Goal: Entertainment & Leisure: Consume media (video, audio)

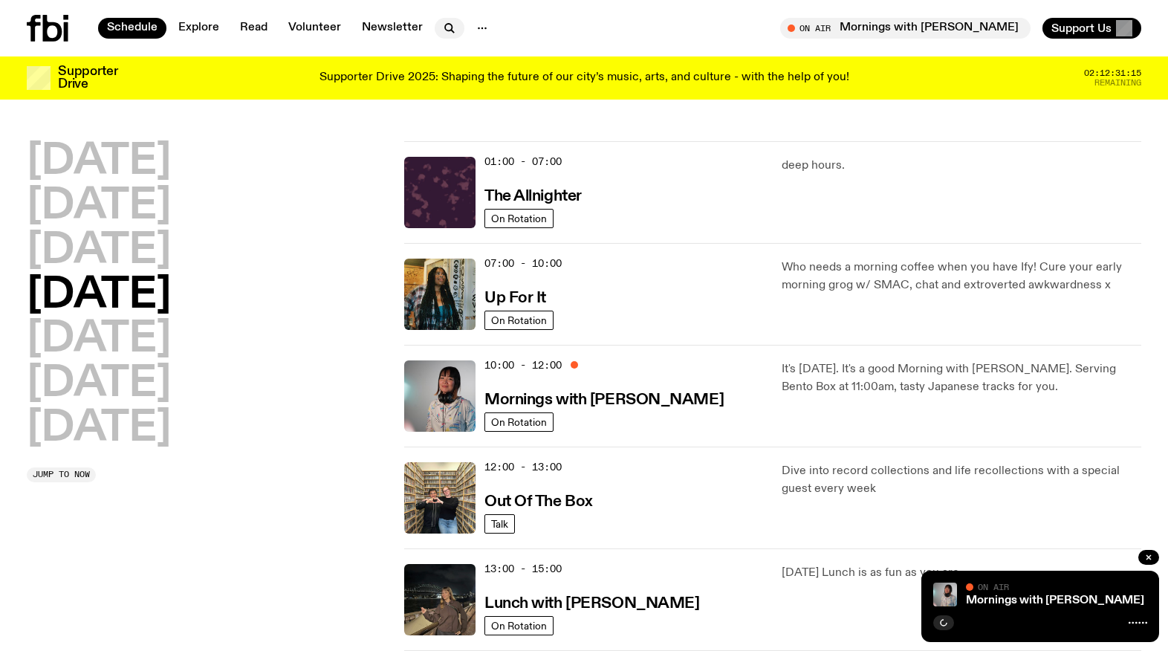
click at [447, 25] on icon "button" at bounding box center [448, 27] width 7 height 7
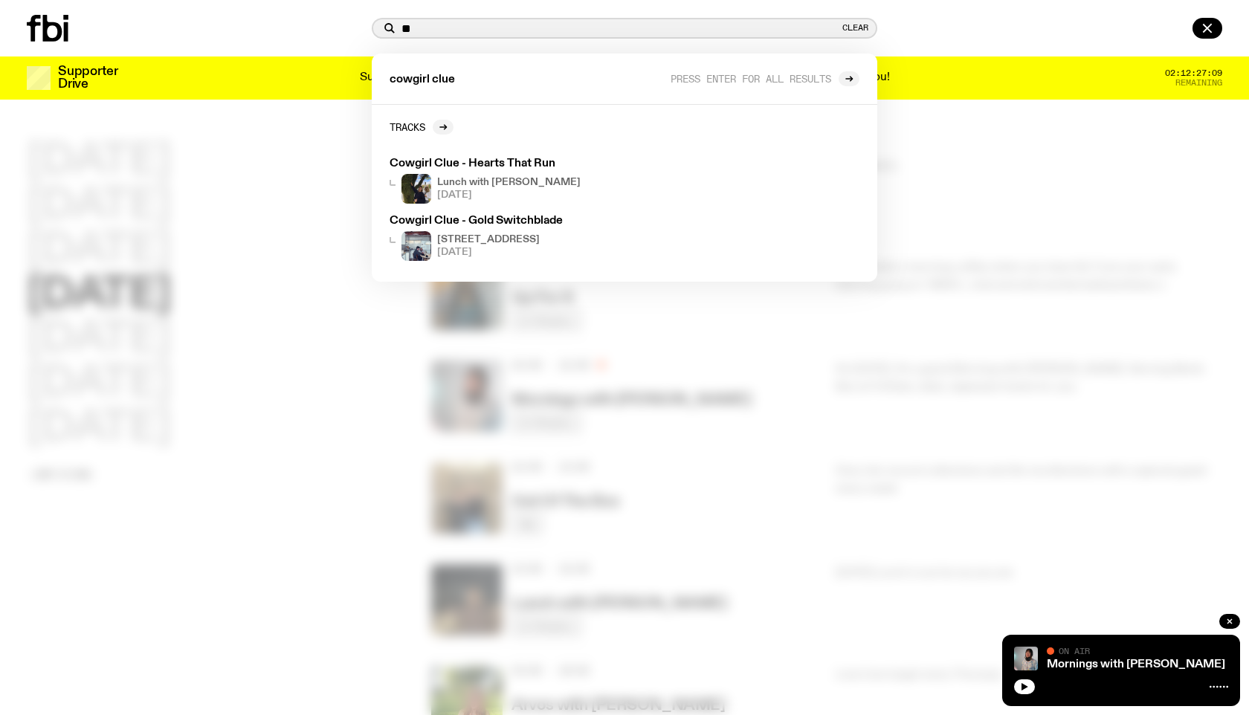
type input "*"
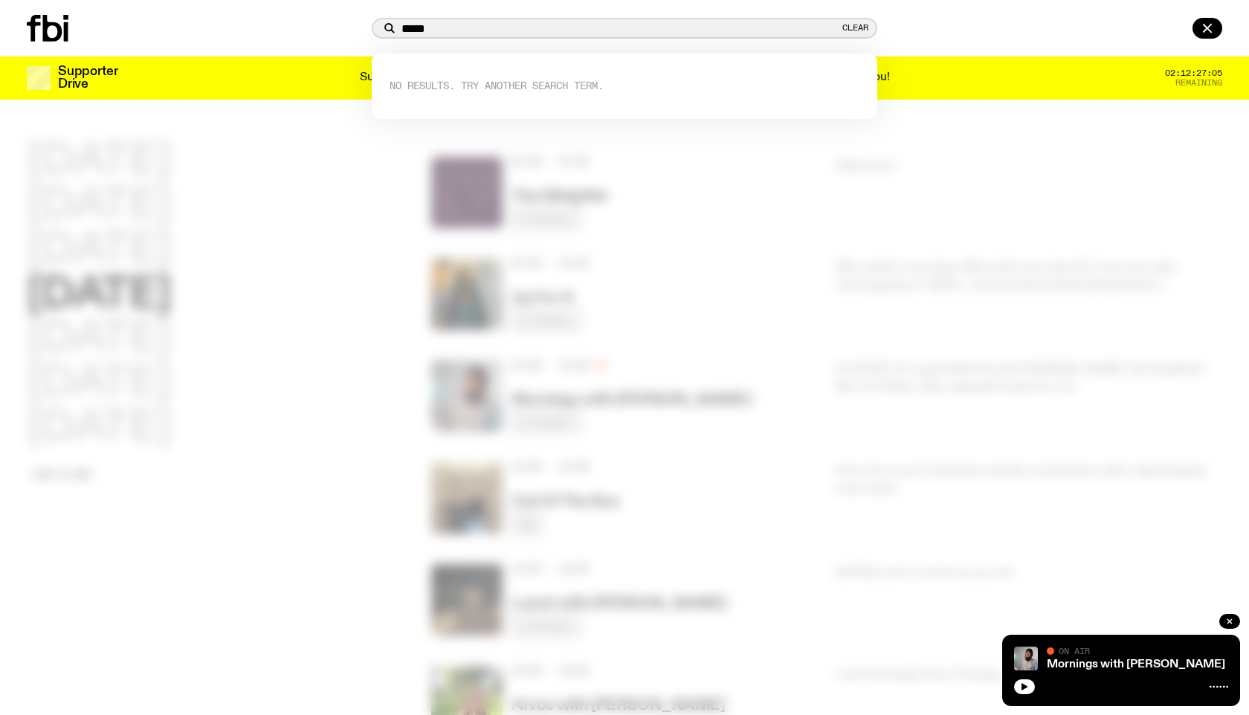
type input "****"
click at [334, 331] on div at bounding box center [624, 357] width 1249 height 715
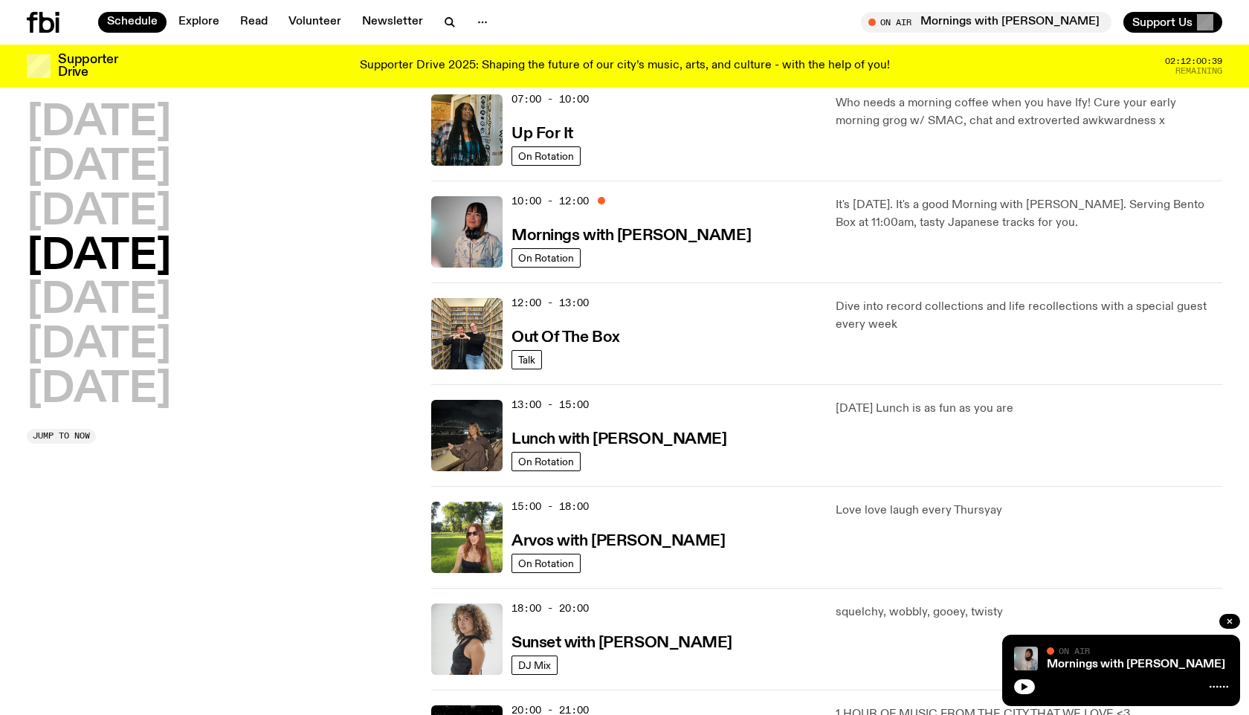
scroll to position [157, 0]
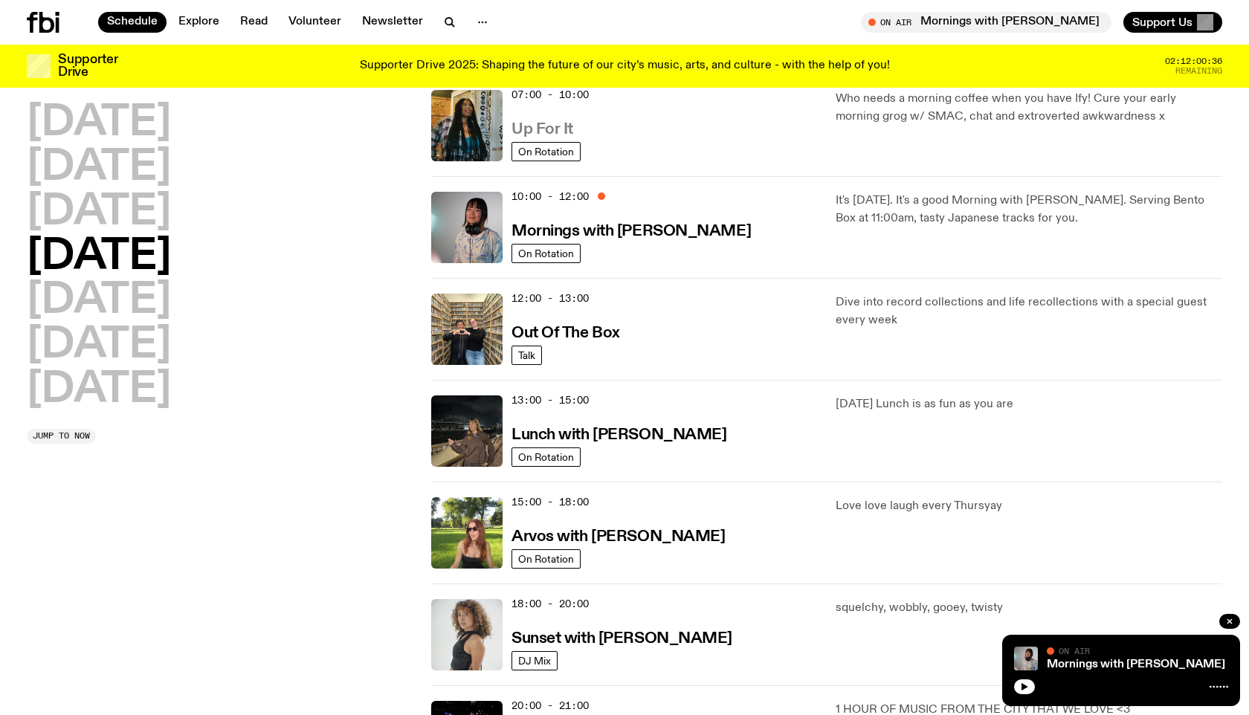
click at [531, 127] on h3 "Up For It" at bounding box center [542, 130] width 62 height 16
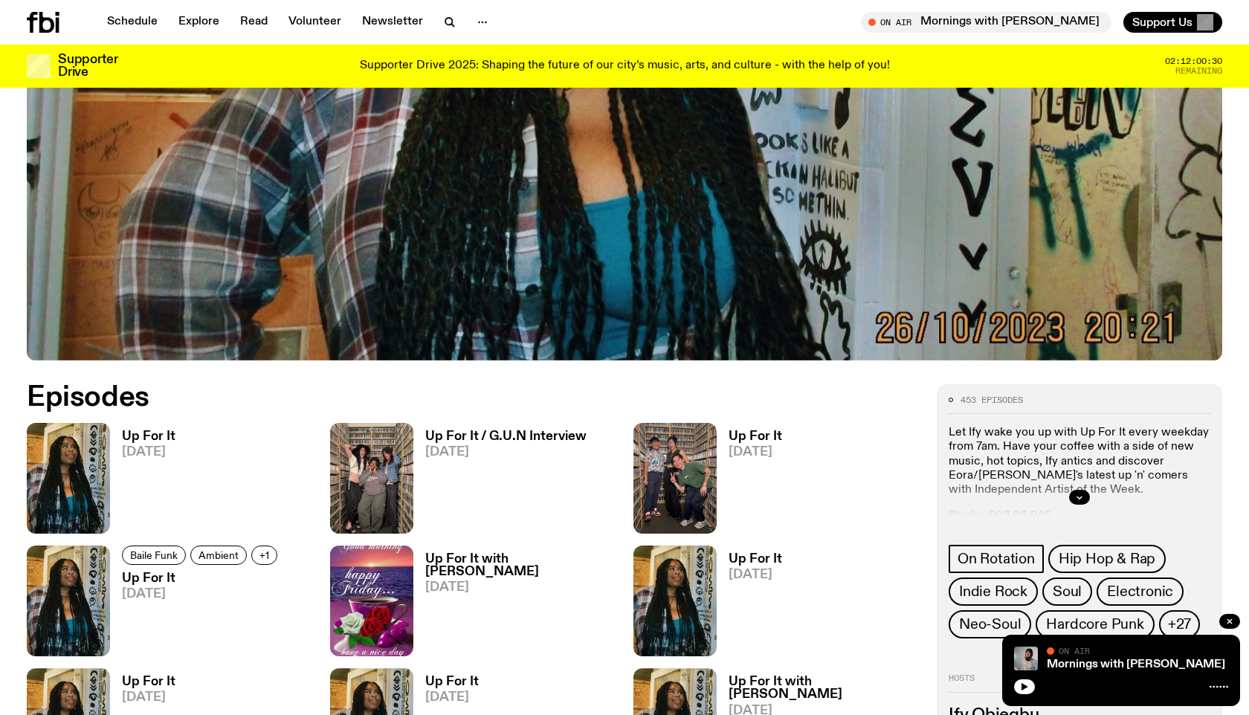
scroll to position [576, 0]
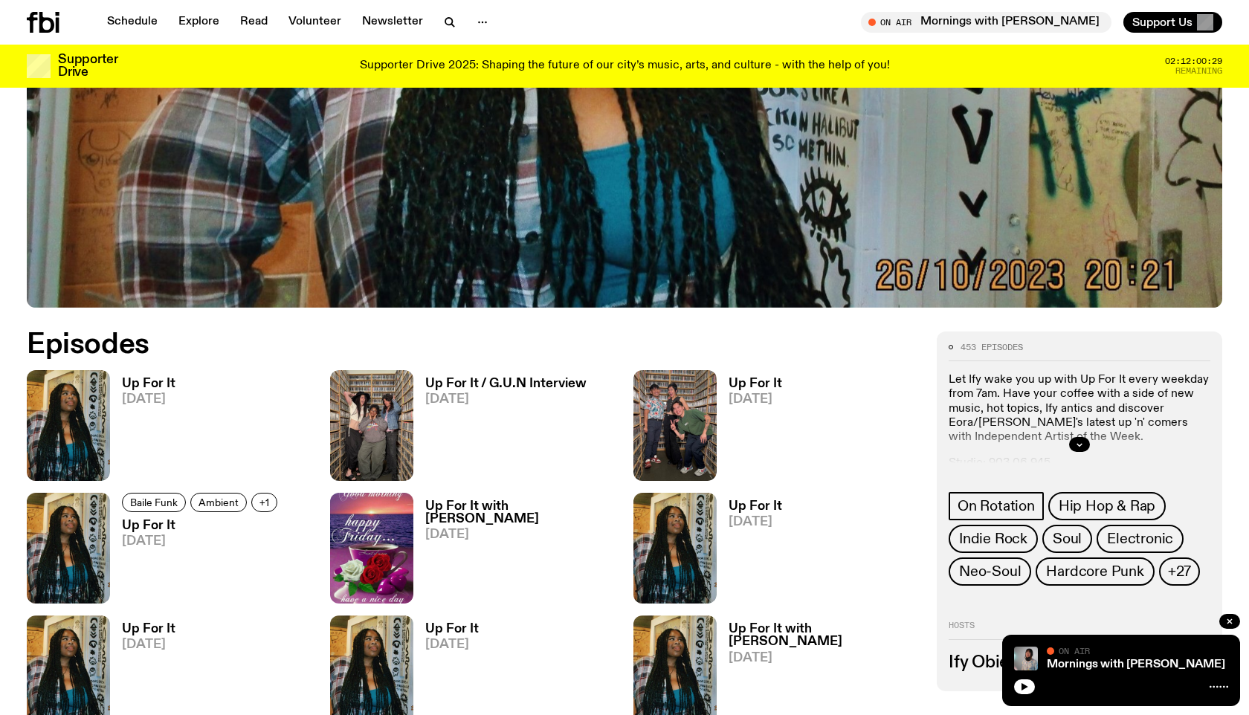
click at [137, 382] on h3 "Up For It" at bounding box center [149, 384] width 54 height 13
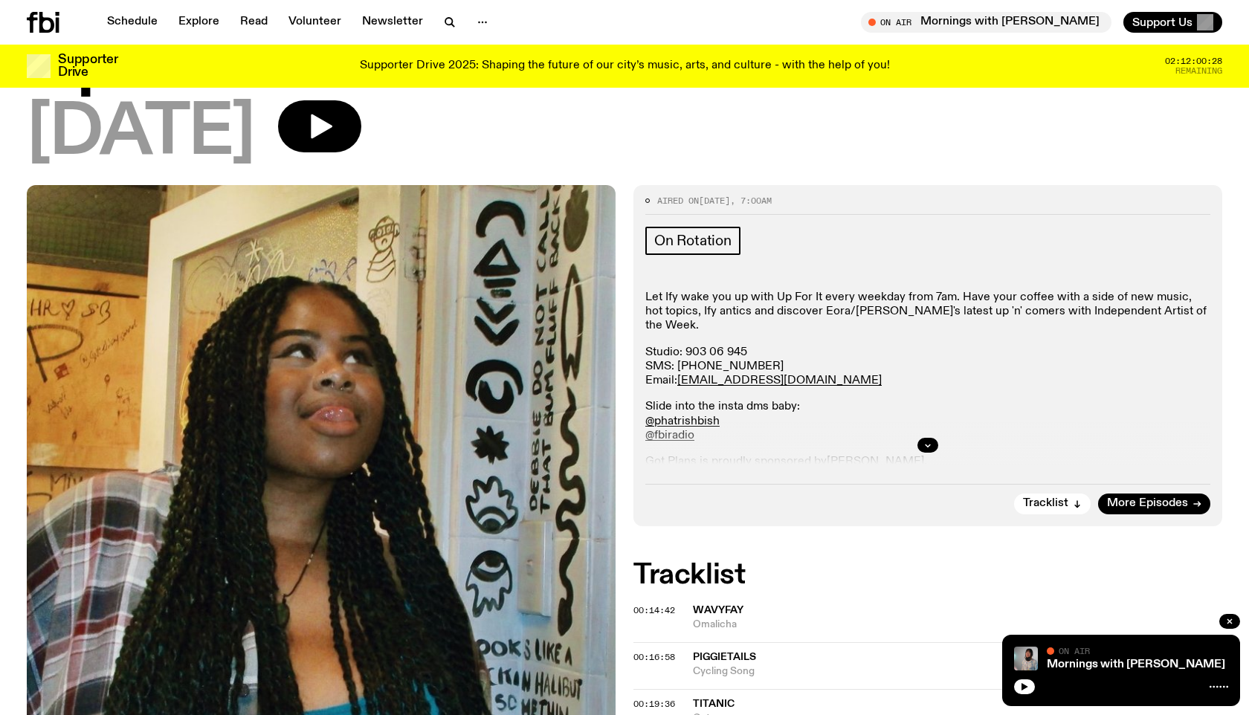
scroll to position [126, 0]
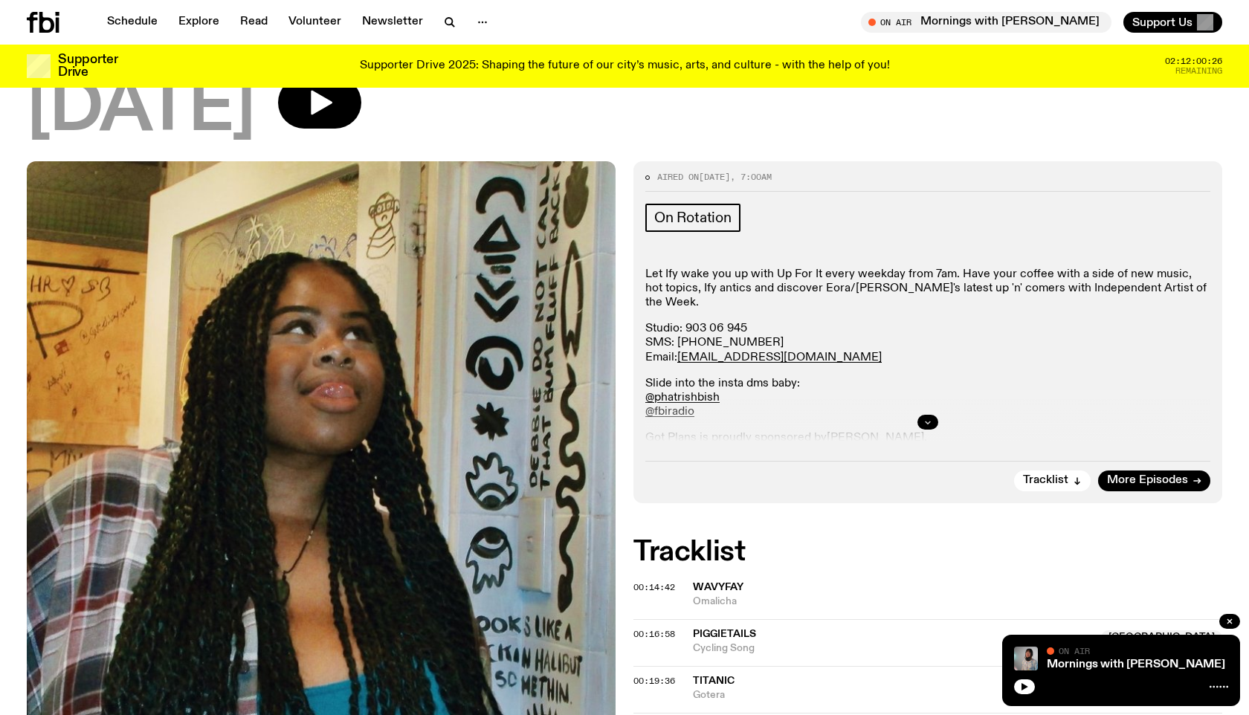
click at [928, 424] on icon "button" at bounding box center [927, 422] width 9 height 9
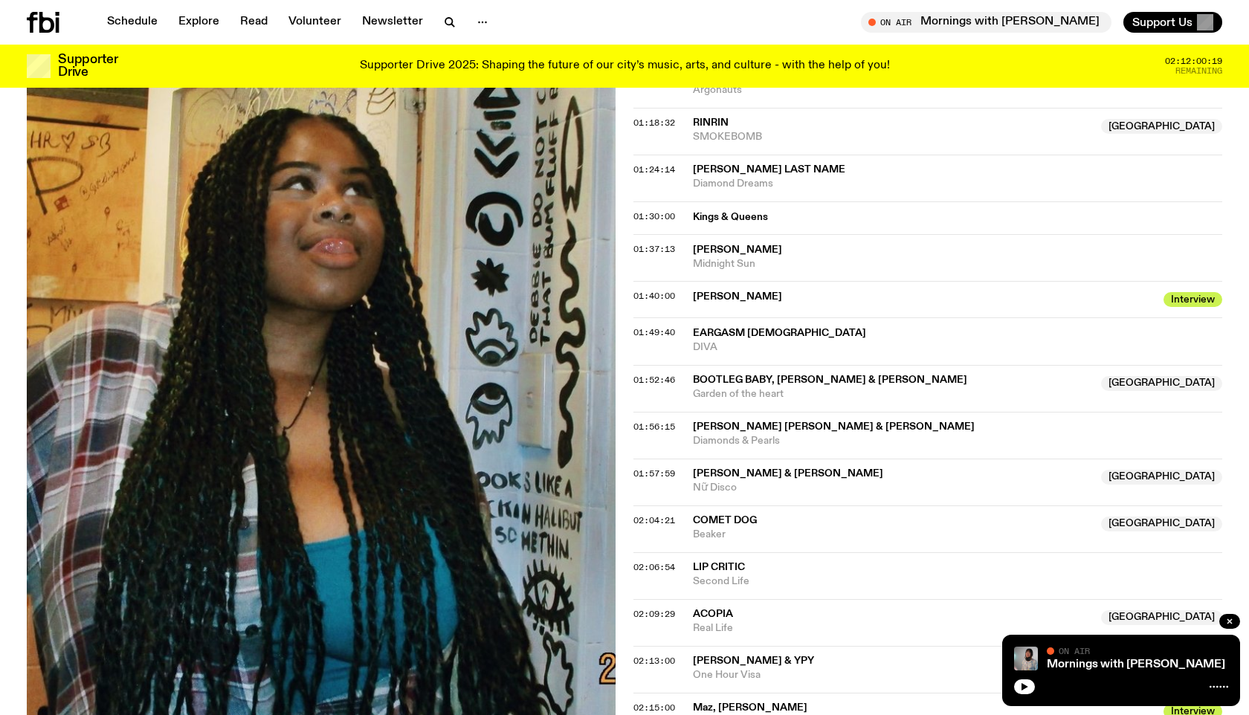
scroll to position [1356, 0]
